Goal: Task Accomplishment & Management: Manage account settings

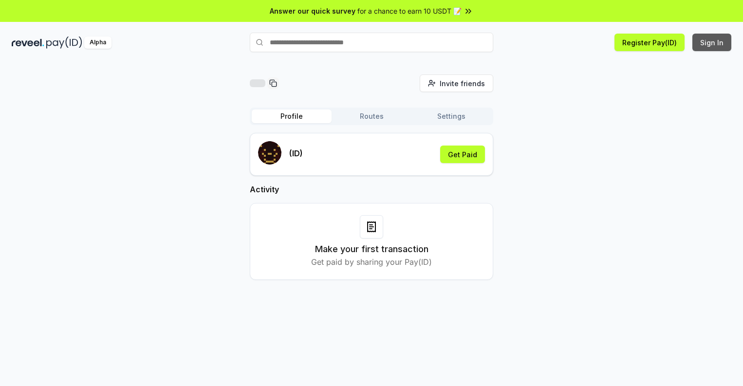
click at [712, 42] on button "Sign In" at bounding box center [711, 43] width 39 height 18
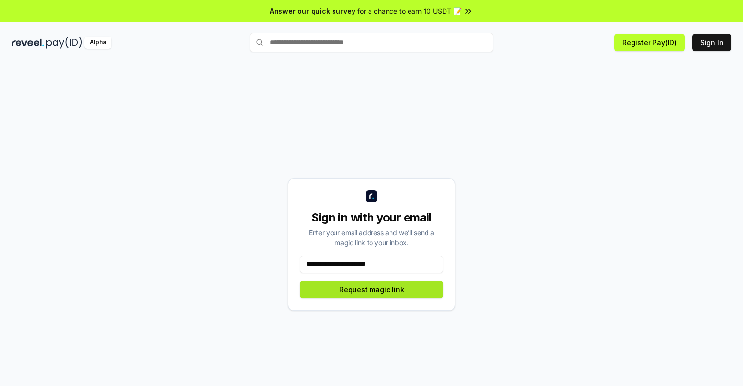
type input "**********"
click at [371, 289] on button "Request magic link" at bounding box center [371, 290] width 143 height 18
